Goal: Information Seeking & Learning: Compare options

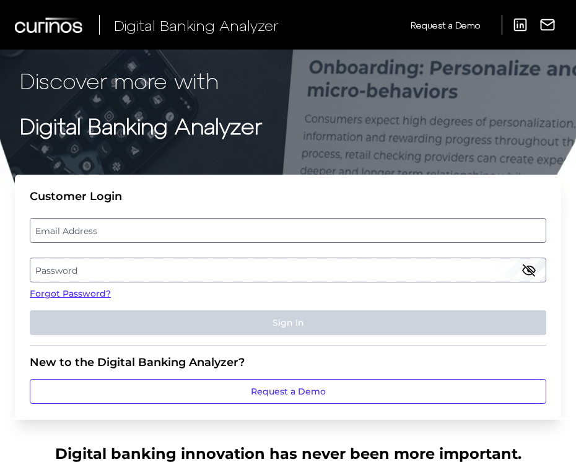
click at [213, 230] on label "Email Address" at bounding box center [287, 230] width 514 height 22
click at [213, 230] on input "email" at bounding box center [288, 230] width 516 height 25
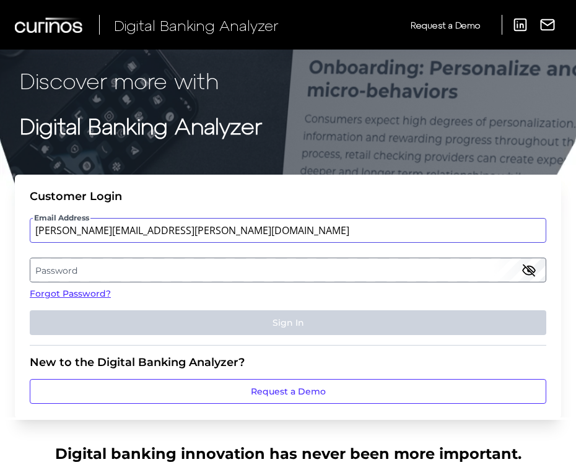
type input "[PERSON_NAME][EMAIL_ADDRESS][PERSON_NAME][DOMAIN_NAME]"
click at [210, 275] on label "Password" at bounding box center [287, 270] width 514 height 22
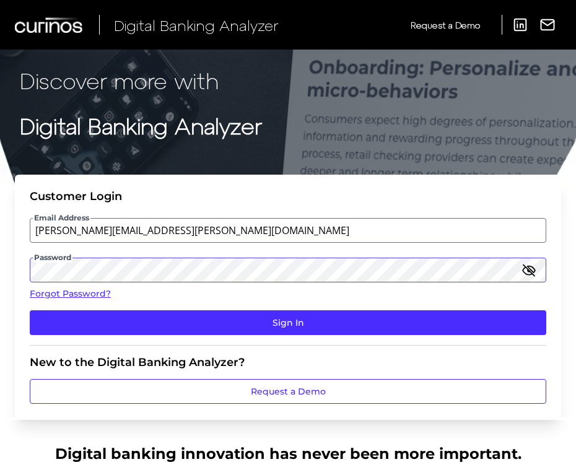
click at [30, 310] on button "Sign In" at bounding box center [288, 322] width 516 height 25
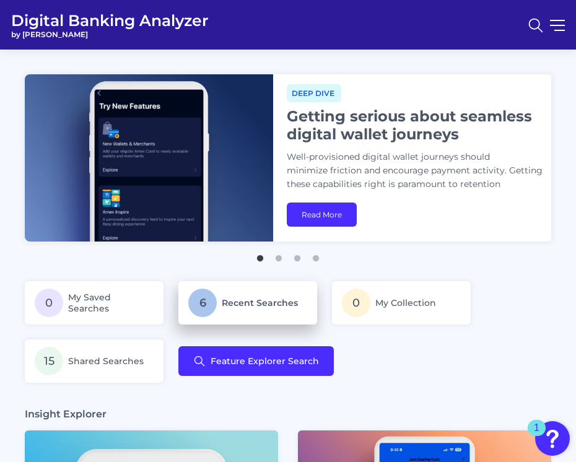
click at [244, 303] on span "Recent Searches" at bounding box center [260, 302] width 76 height 11
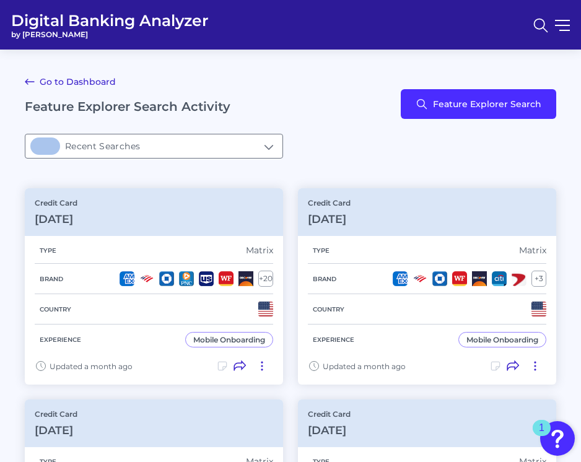
type input "6Recent Searches"
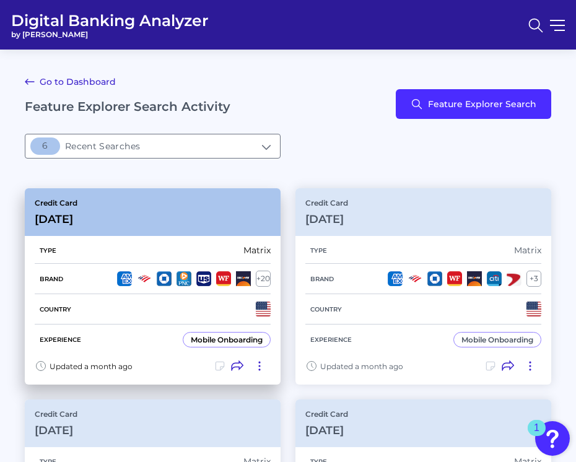
click at [174, 210] on div "Credit Card [DATE]" at bounding box center [153, 212] width 256 height 48
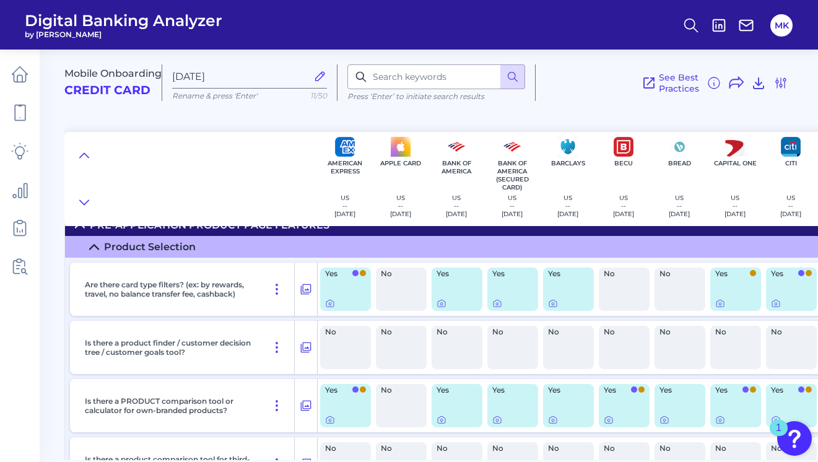
scroll to position [1255, 0]
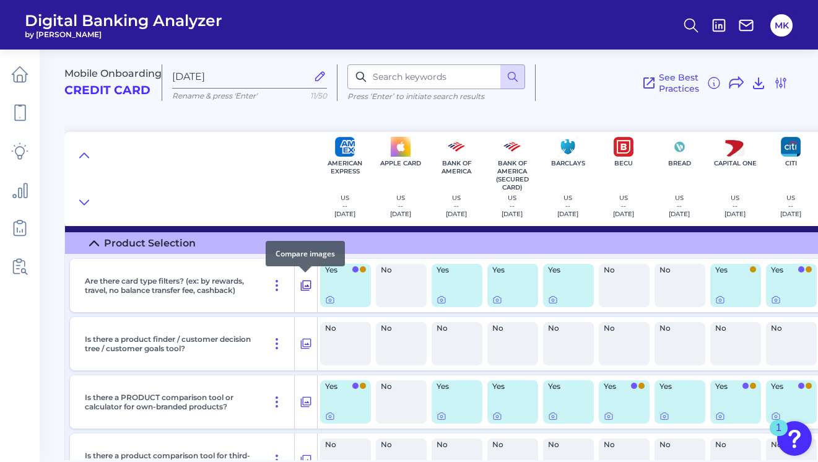
click at [308, 280] on icon at bounding box center [306, 285] width 11 height 11
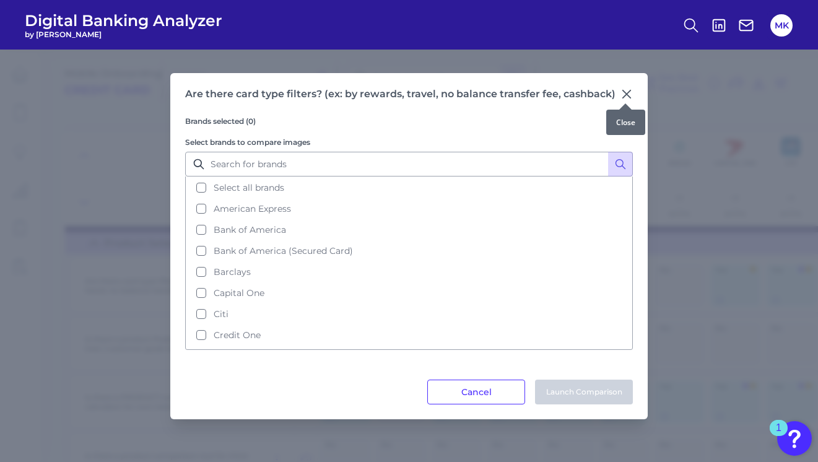
click at [580, 89] on icon at bounding box center [626, 94] width 12 height 12
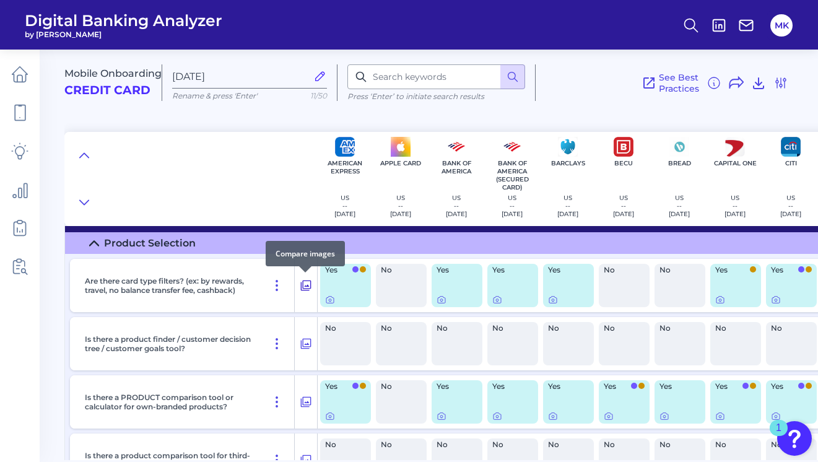
click at [303, 274] on div at bounding box center [305, 272] width 12 height 12
click at [303, 282] on icon at bounding box center [306, 285] width 12 height 15
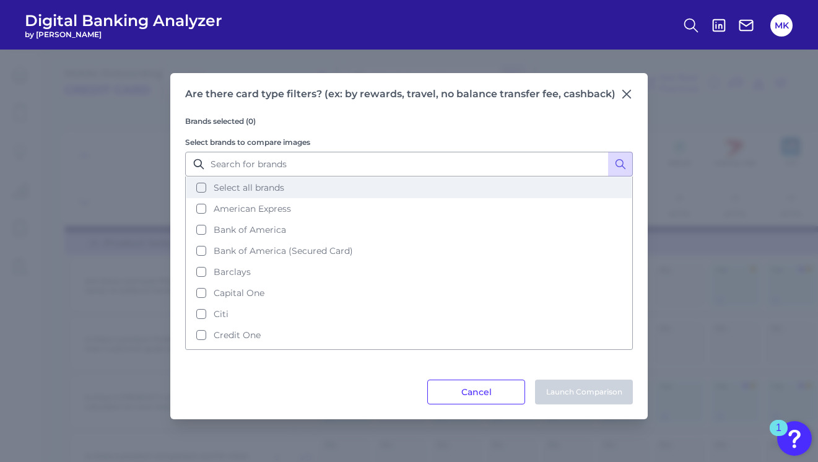
click at [201, 189] on button "Select all brands" at bounding box center [408, 187] width 445 height 21
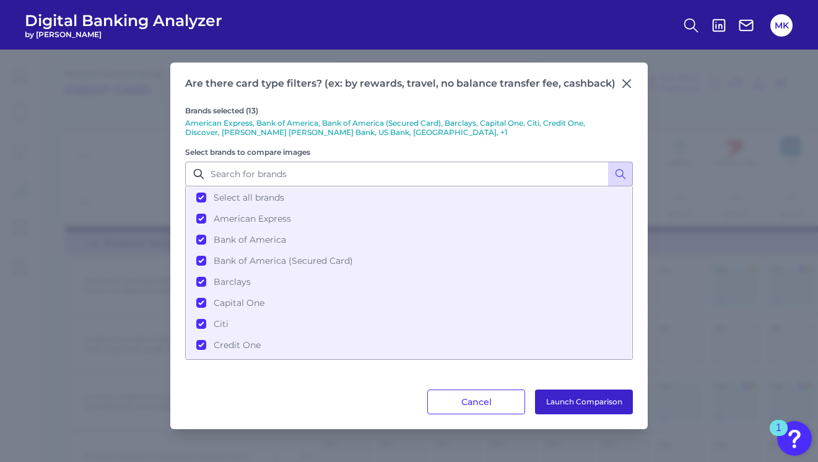
click at [574, 403] on button "Launch Comparison" at bounding box center [584, 401] width 98 height 25
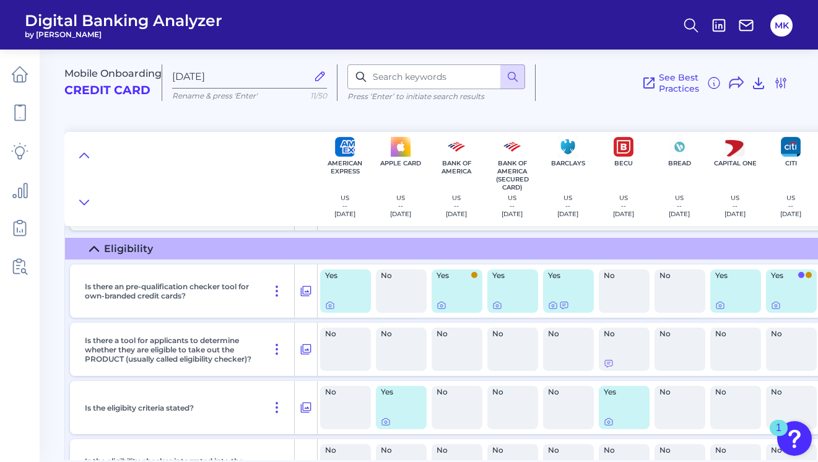
scroll to position [1690, 0]
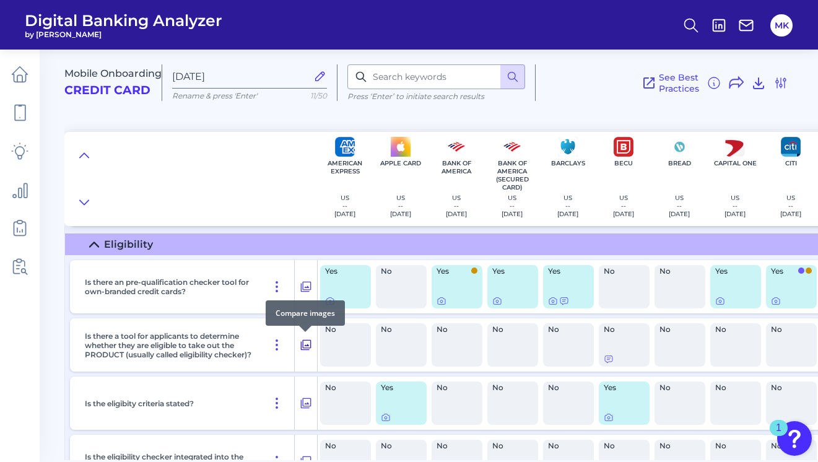
click at [301, 340] on icon at bounding box center [306, 344] width 12 height 15
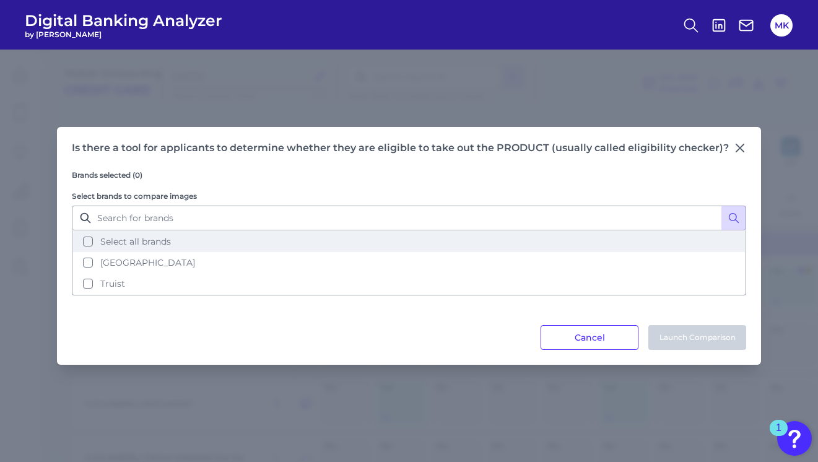
click at [150, 243] on span "Select all brands" at bounding box center [135, 241] width 71 height 11
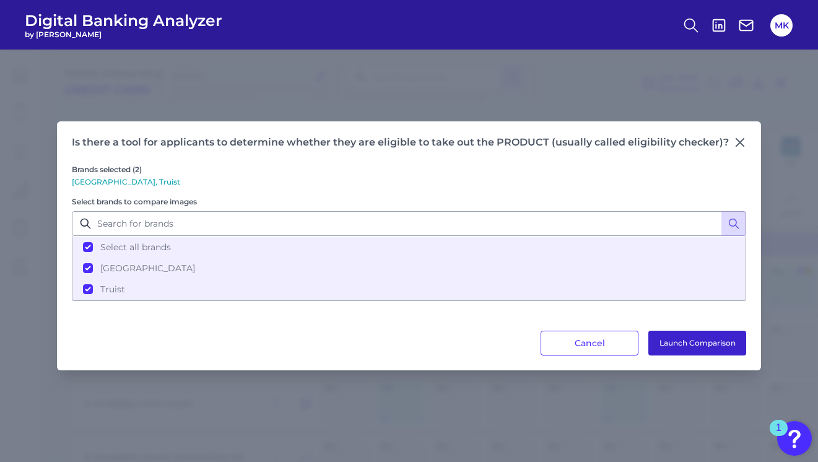
click at [580, 344] on button "Launch Comparison" at bounding box center [697, 343] width 98 height 25
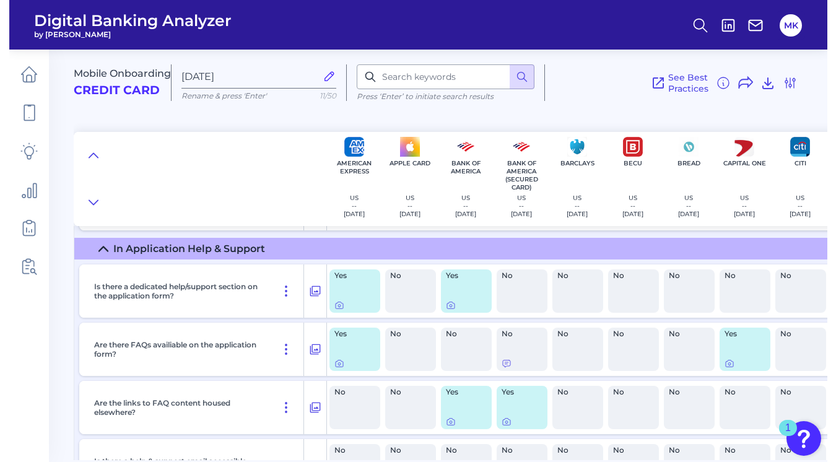
scroll to position [4200, 0]
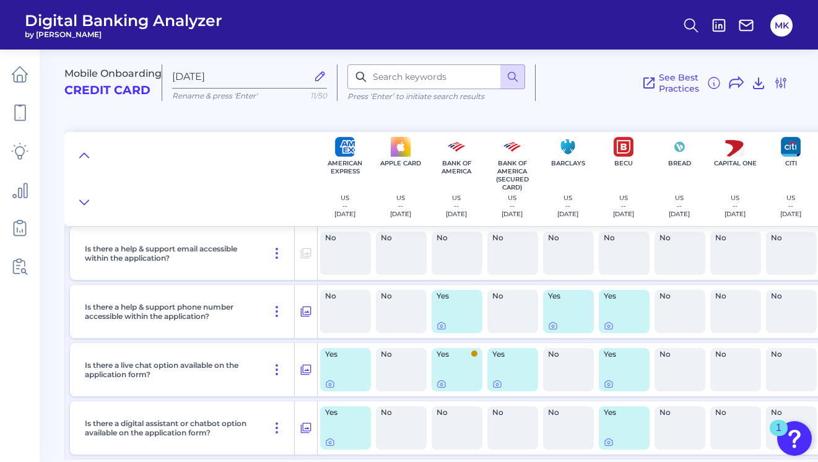
click at [54, 33] on span "by [PERSON_NAME]" at bounding box center [123, 34] width 197 height 9
copy span "Curinos"
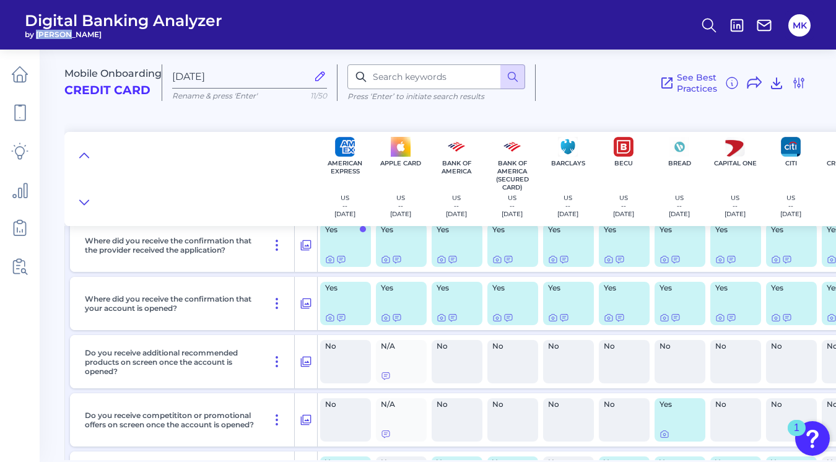
scroll to position [7257, 0]
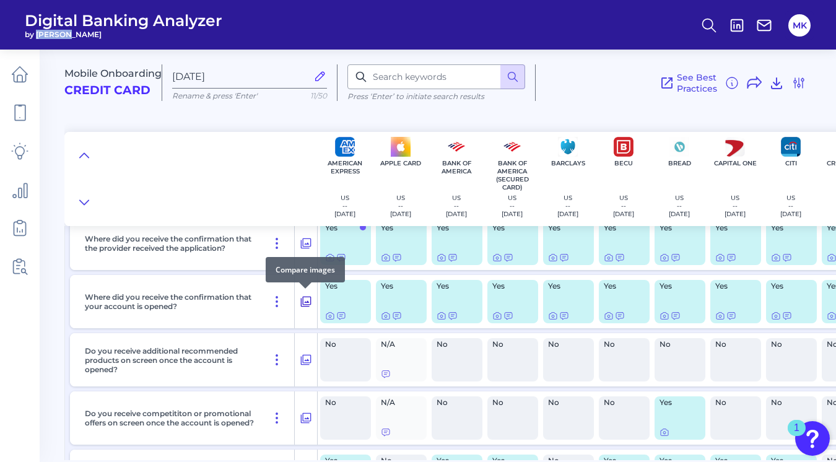
click at [299, 298] on button at bounding box center [306, 302] width 22 height 20
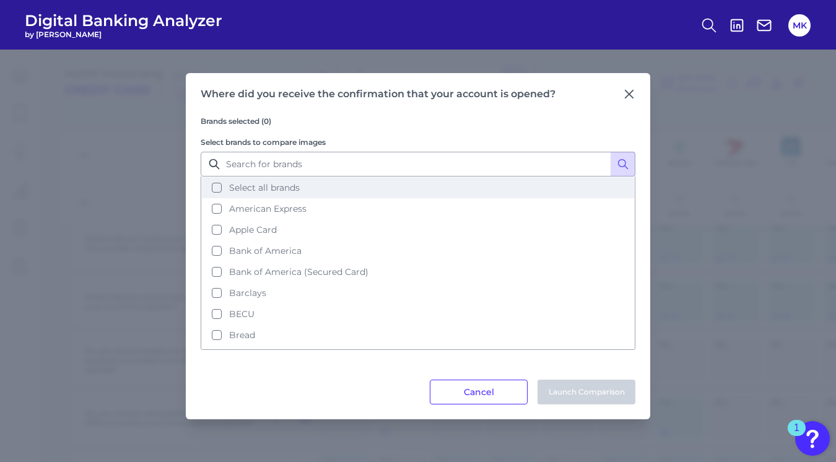
click at [246, 183] on span "Select all brands" at bounding box center [264, 187] width 71 height 11
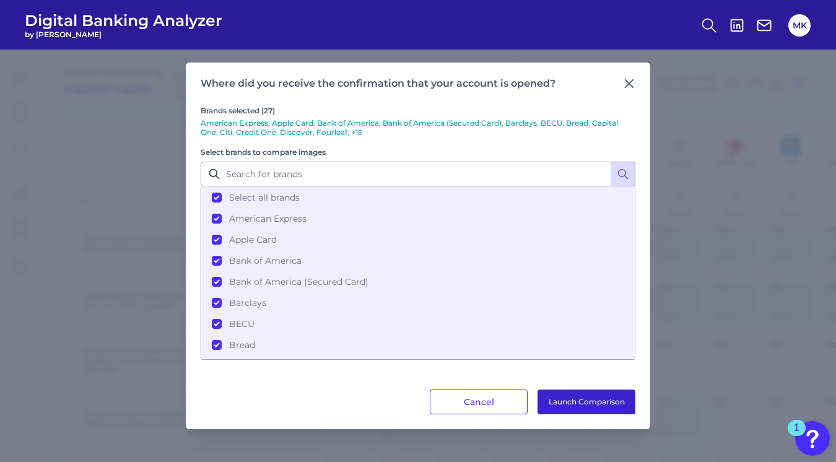
drag, startPoint x: 569, startPoint y: 390, endPoint x: 577, endPoint y: 396, distance: 10.2
click at [577, 396] on button "Launch Comparison" at bounding box center [586, 401] width 98 height 25
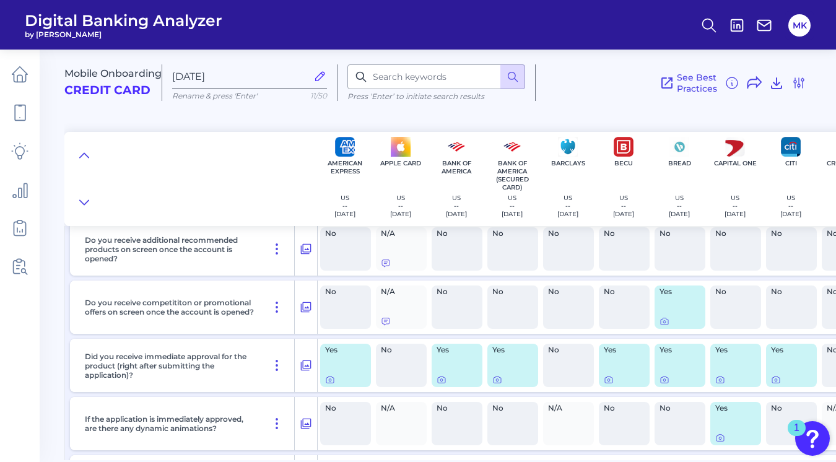
scroll to position [7369, 0]
click at [303, 365] on icon at bounding box center [306, 364] width 12 height 15
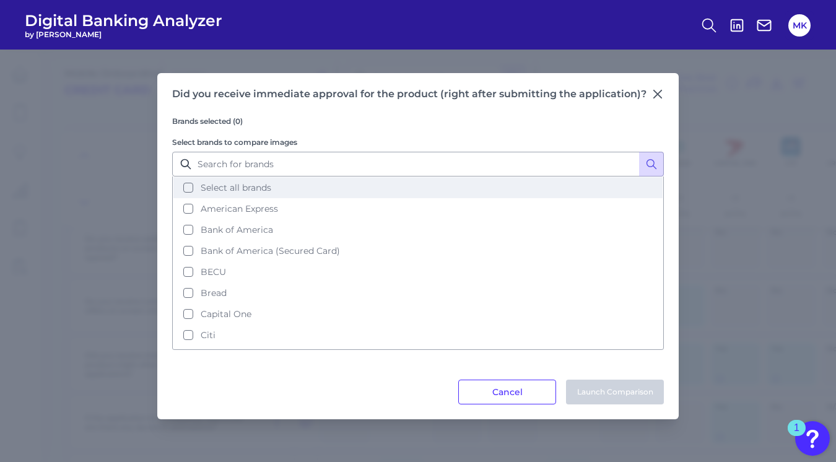
click at [235, 185] on span "Select all brands" at bounding box center [236, 187] width 71 height 11
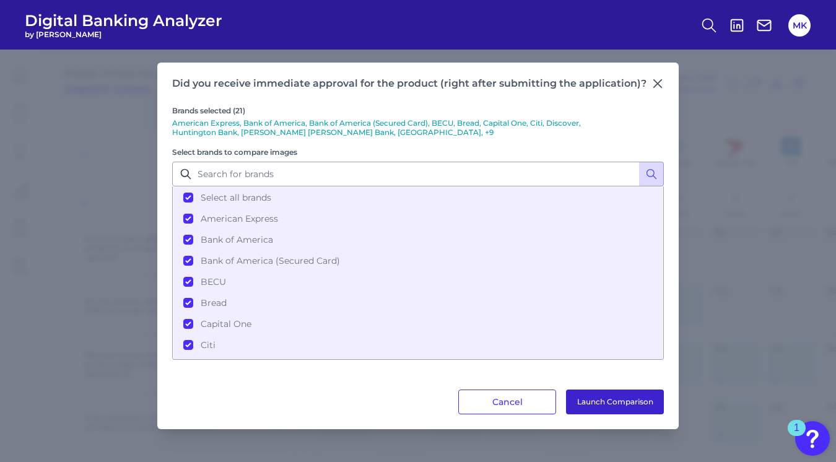
click at [580, 397] on button "Launch Comparison" at bounding box center [615, 401] width 98 height 25
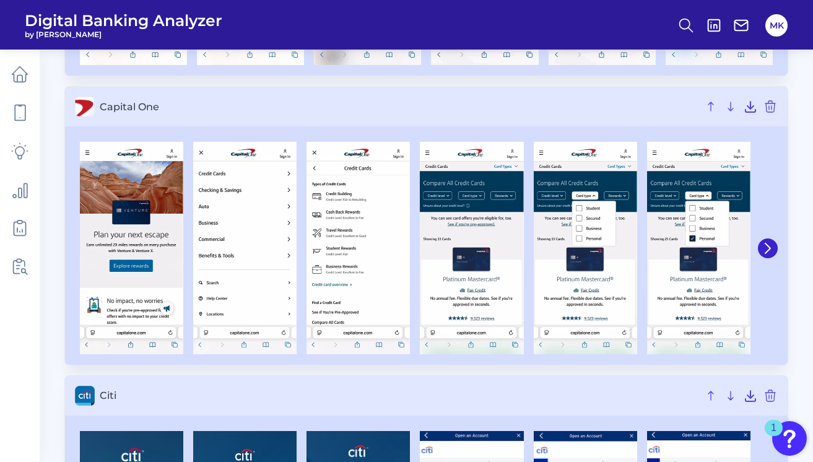
scroll to position [1226, 0]
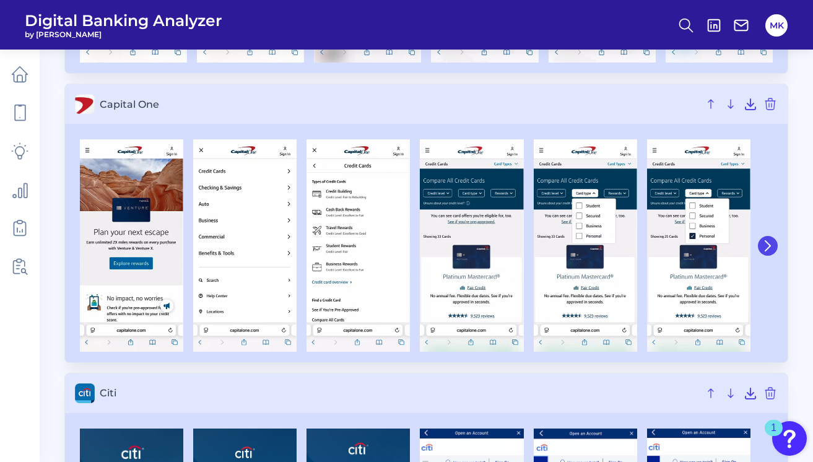
click at [580, 243] on icon at bounding box center [767, 245] width 11 height 11
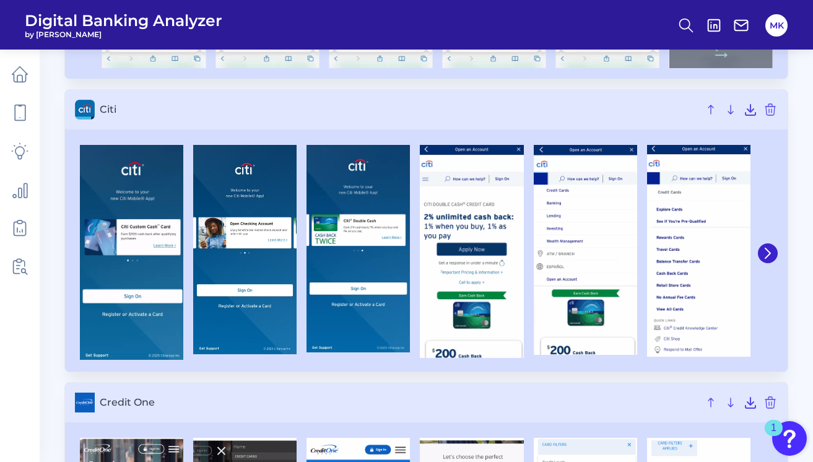
scroll to position [1509, 0]
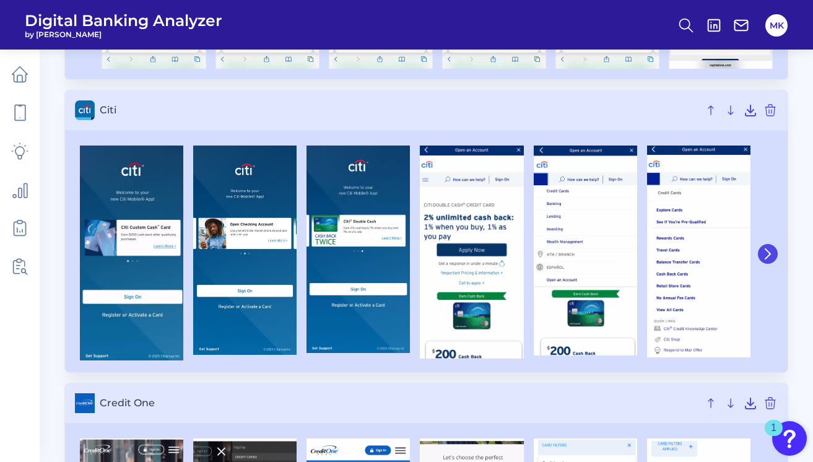
click at [580, 255] on icon at bounding box center [767, 253] width 11 height 11
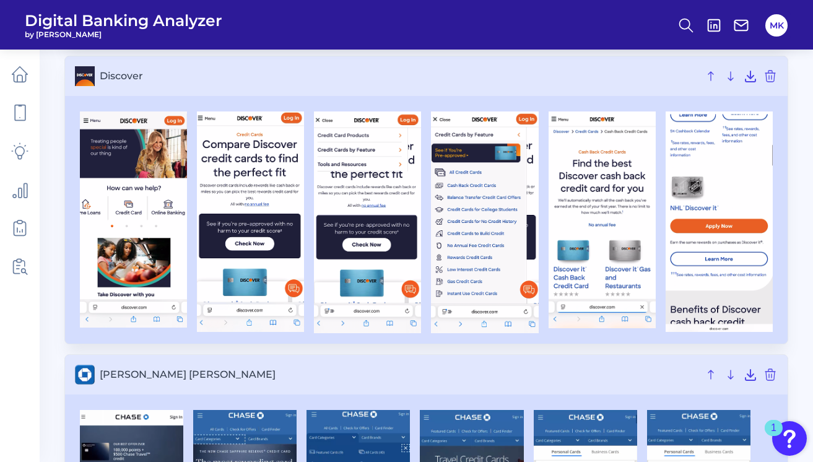
scroll to position [2129, 0]
